Goal: Task Accomplishment & Management: Manage account settings

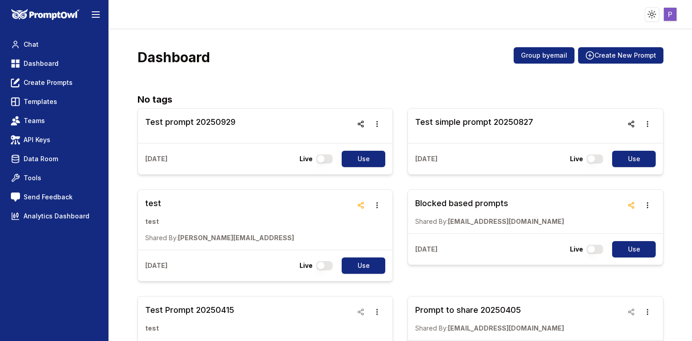
click at [675, 17] on html "Toggle theme Toggle user menu Chat Dashboard Create Prompts Templates Teams API…" at bounding box center [346, 170] width 692 height 341
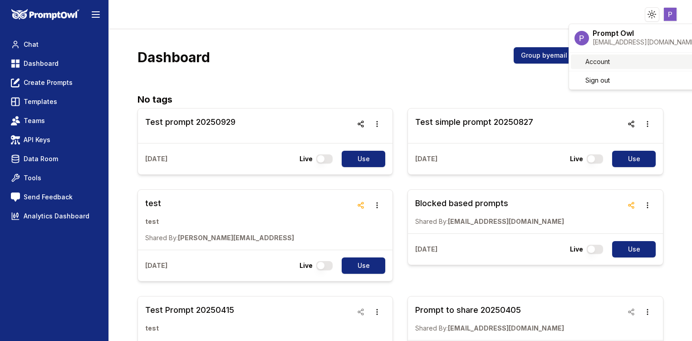
click at [631, 63] on link "Account" at bounding box center [636, 61] width 130 height 15
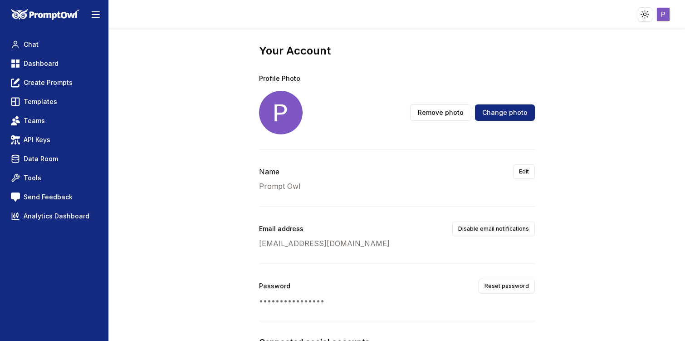
click at [666, 14] on html "Toggle theme Toggle user menu Chat Dashboard Create Prompts Templates Teams API…" at bounding box center [342, 170] width 685 height 341
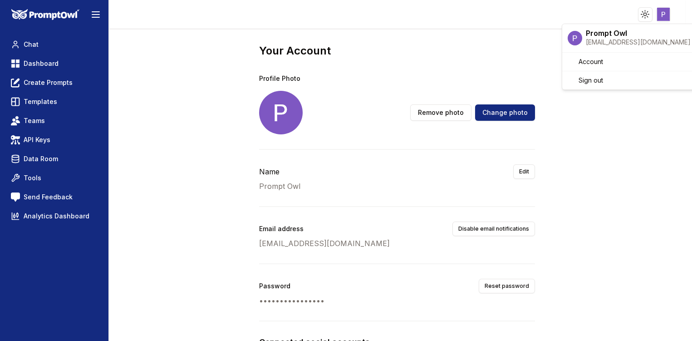
click at [626, 156] on html "Toggle theme Toggle user menu Chat Dashboard Create Prompts Templates Teams API…" at bounding box center [346, 170] width 692 height 341
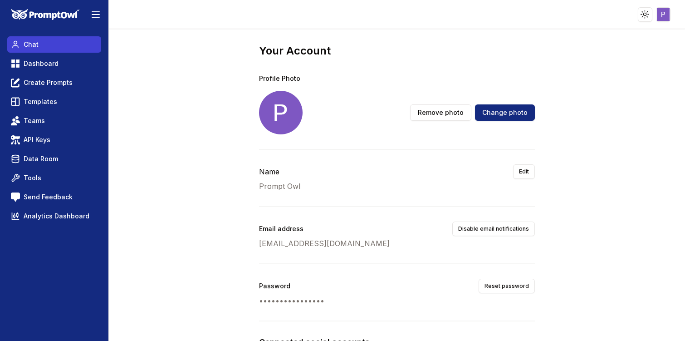
click at [26, 48] on span "Chat" at bounding box center [31, 44] width 15 height 9
